Goal: Information Seeking & Learning: Learn about a topic

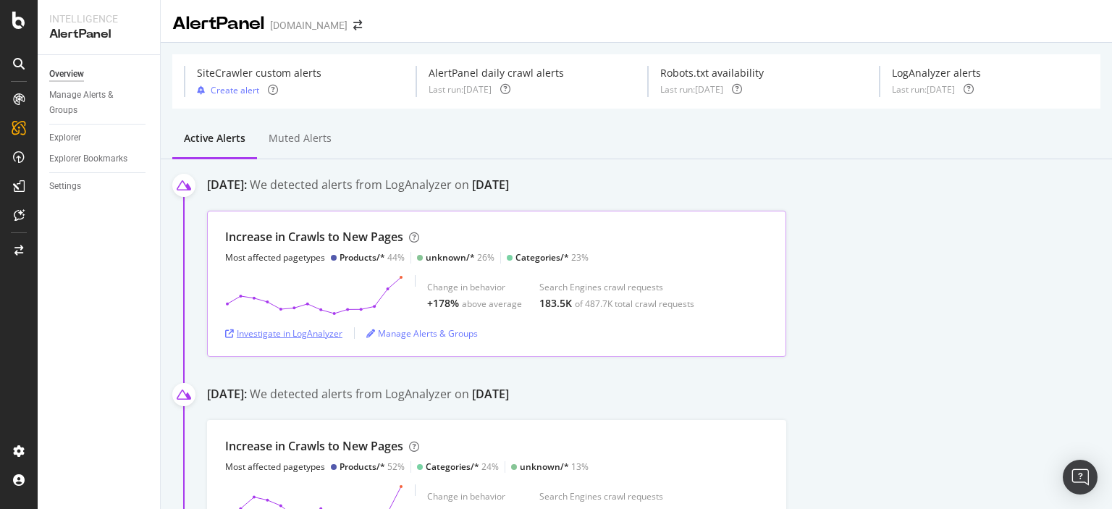
click at [288, 335] on div "Investigate in LogAnalyzer" at bounding box center [283, 333] width 117 height 12
